Goal: Task Accomplishment & Management: Manage account settings

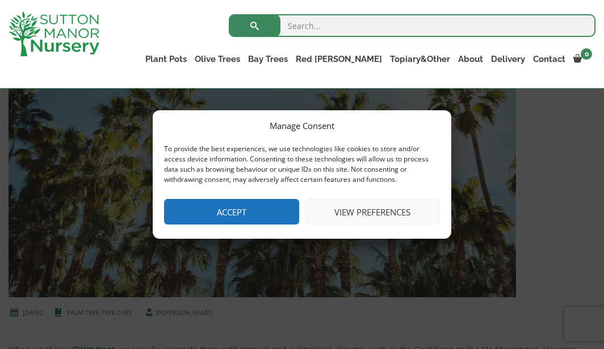
click at [356, 218] on button "View preferences" at bounding box center [372, 212] width 135 height 26
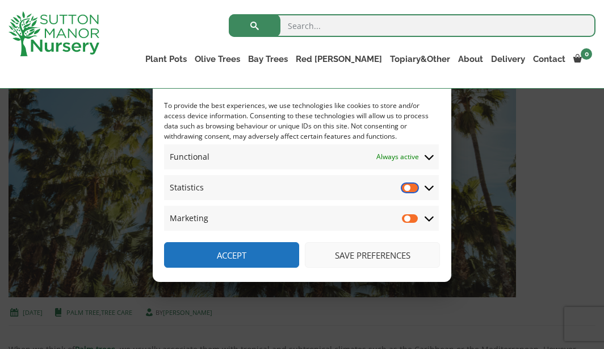
click at [418, 189] on input "Statistics" at bounding box center [410, 187] width 17 height 11
checkbox input "true"
drag, startPoint x: 415, startPoint y: 212, endPoint x: 417, endPoint y: 219, distance: 7.2
click at [417, 219] on span "Marketing Marketing" at bounding box center [301, 218] width 275 height 25
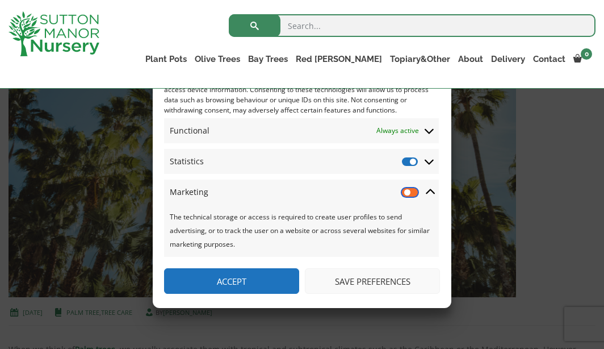
click at [418, 192] on input "Marketing" at bounding box center [410, 191] width 17 height 11
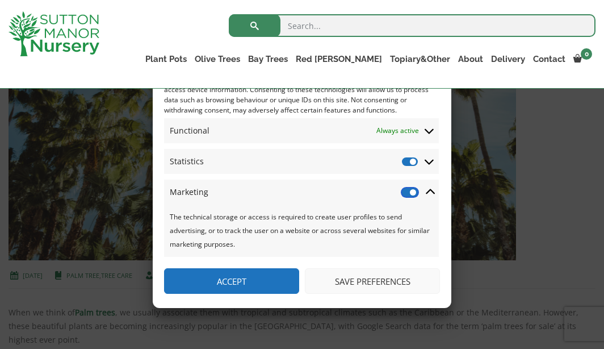
scroll to position [341, 0]
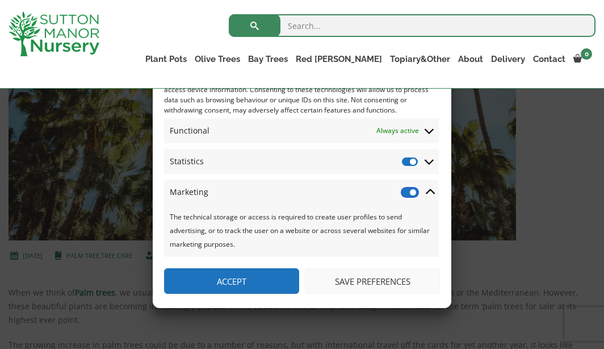
click at [405, 194] on input "Marketing" at bounding box center [410, 191] width 17 height 11
checkbox input "false"
click at [403, 167] on span "Statistics Statistics" at bounding box center [301, 161] width 275 height 25
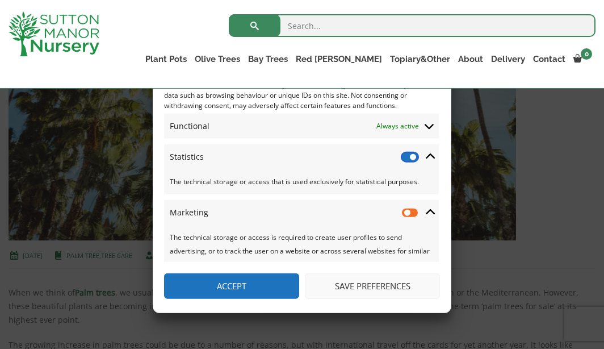
click at [405, 156] on input "Statistics" at bounding box center [410, 156] width 17 height 11
checkbox input "false"
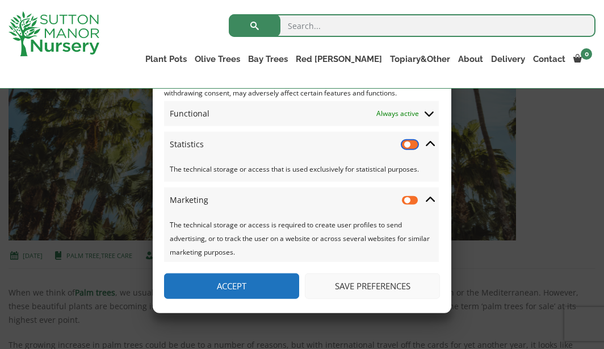
scroll to position [15, 0]
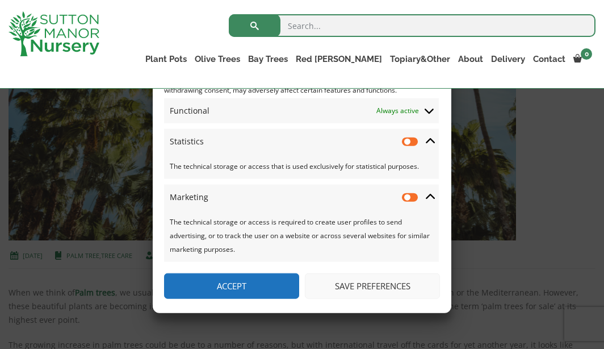
click at [372, 287] on button "Save preferences" at bounding box center [372, 286] width 135 height 26
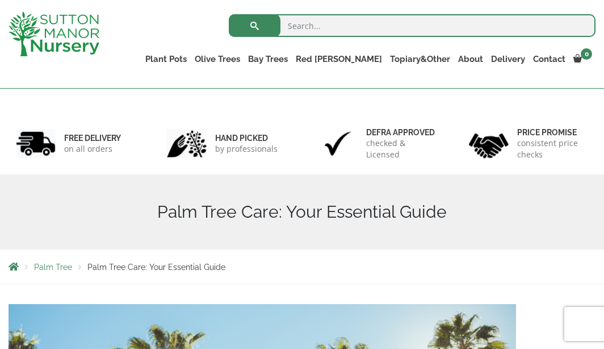
scroll to position [0, 0]
